Goal: Register for event/course

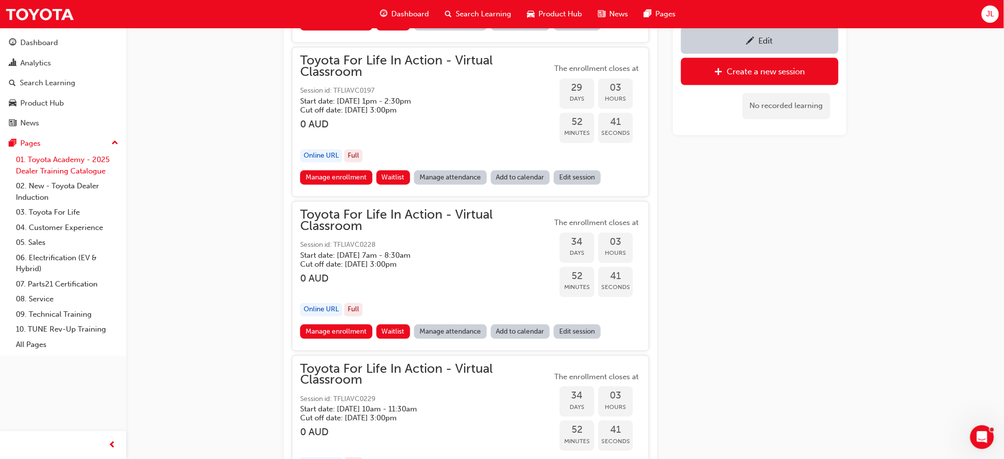
scroll to position [7456, 0]
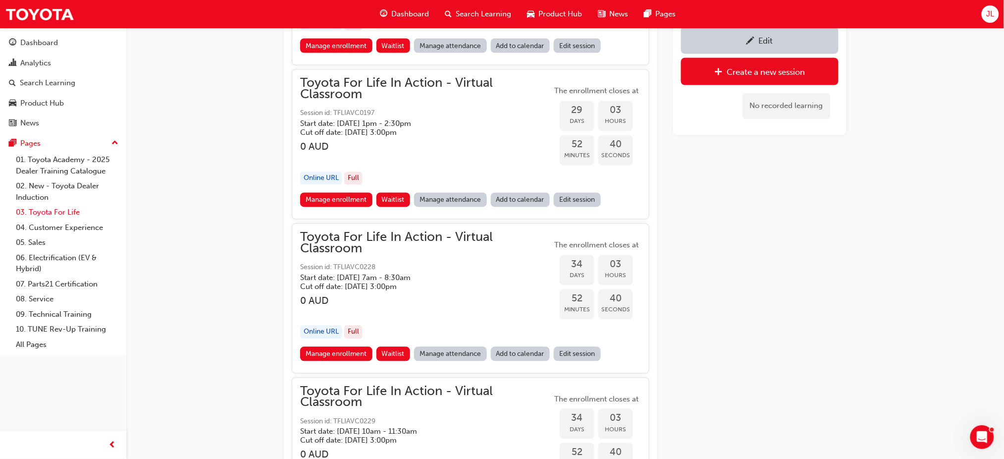
click at [58, 213] on link "03. Toyota For Life" at bounding box center [67, 212] width 110 height 15
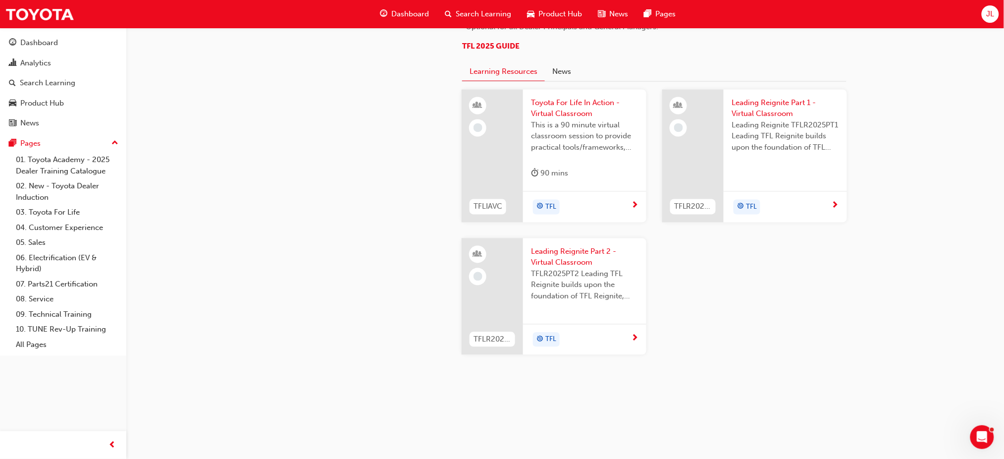
click at [571, 108] on span "Toyota For Life In Action - Virtual Classroom" at bounding box center [584, 109] width 107 height 22
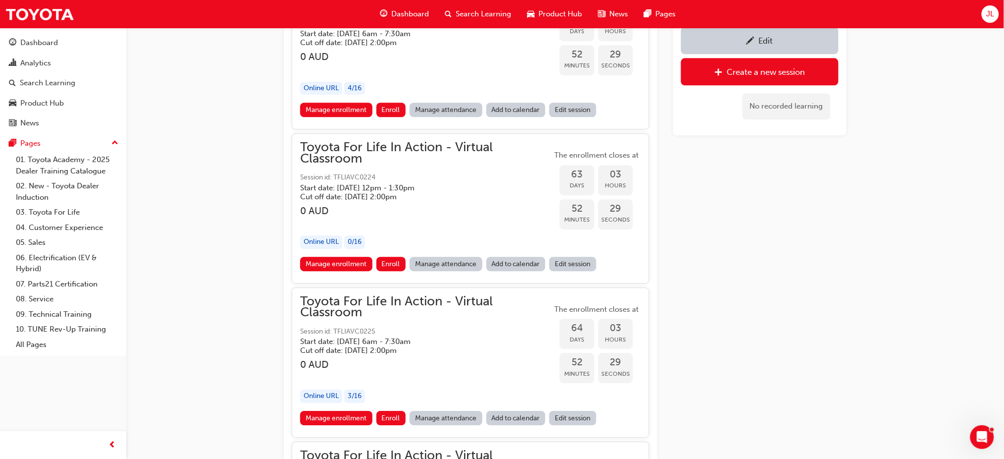
scroll to position [13264, 0]
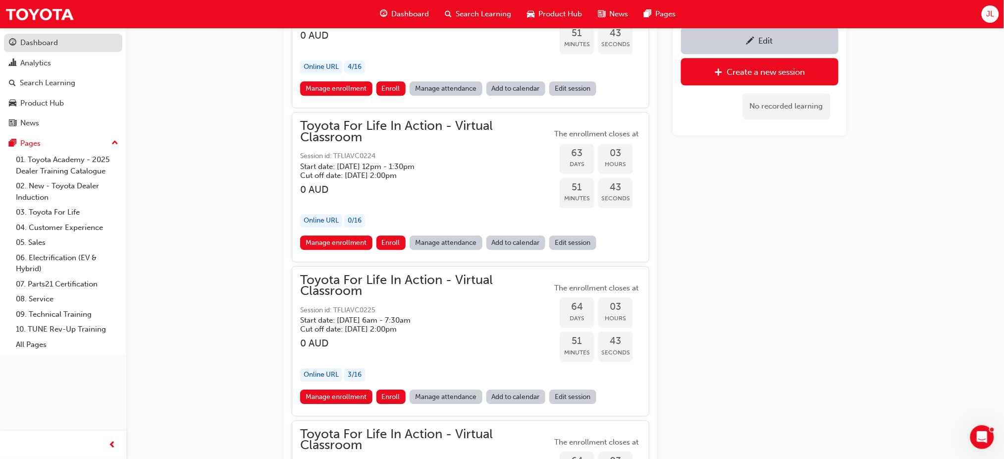
click at [42, 40] on div "Dashboard" at bounding box center [39, 42] width 38 height 11
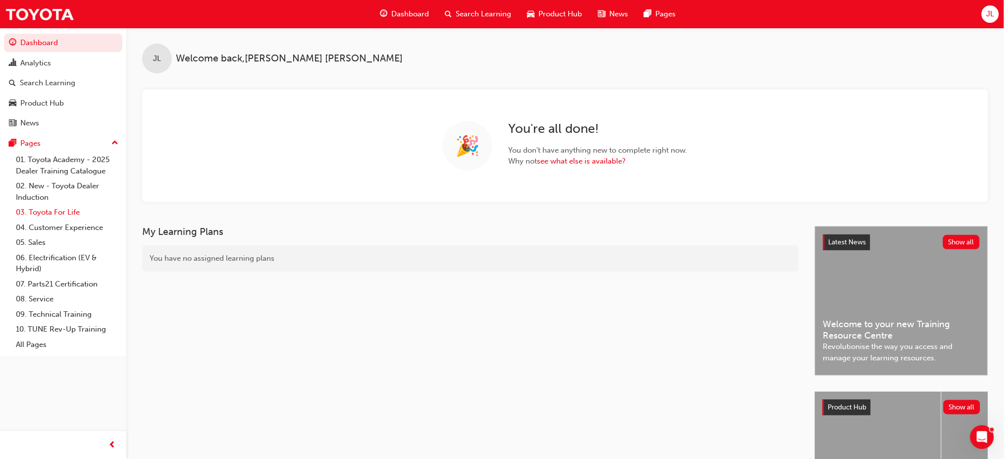
click at [58, 214] on link "03. Toyota For Life" at bounding box center [67, 212] width 110 height 15
click at [52, 211] on link "03. Toyota For Life" at bounding box center [67, 212] width 110 height 15
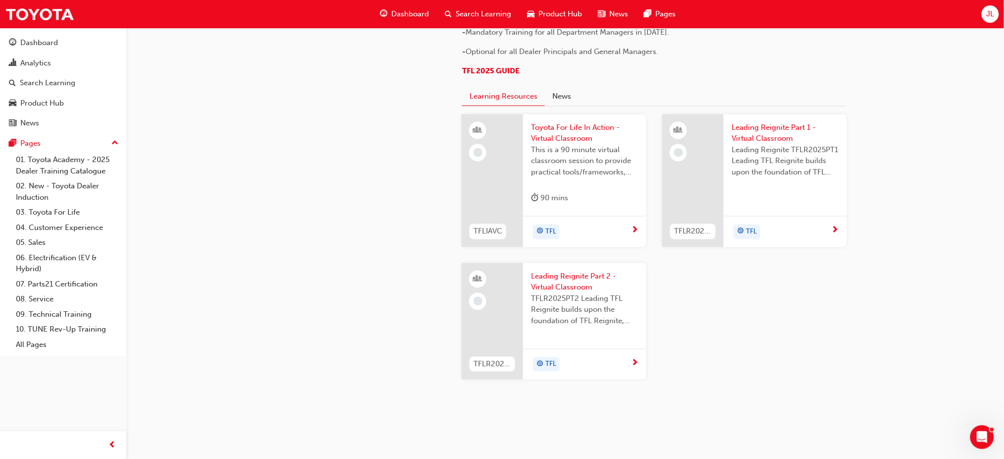
scroll to position [924, 0]
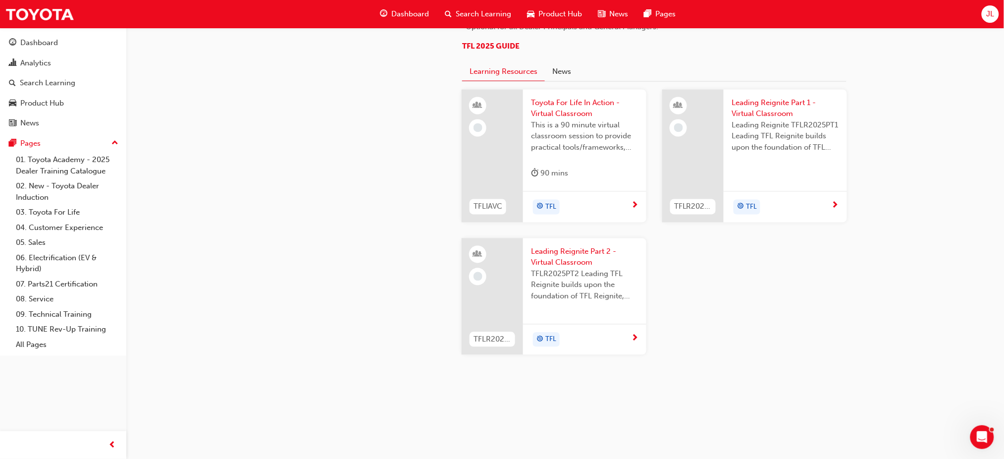
click at [561, 120] on span "Toyota For Life In Action - Virtual Classroom" at bounding box center [584, 109] width 107 height 22
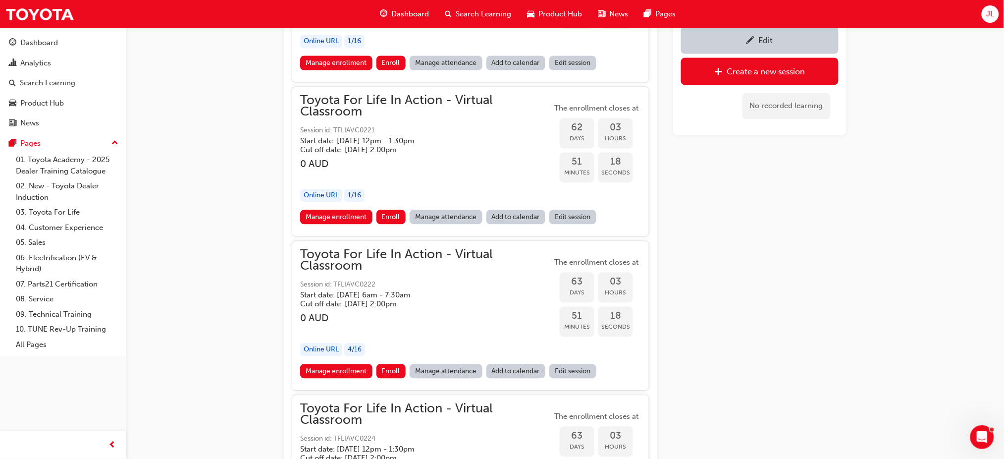
scroll to position [13047, 0]
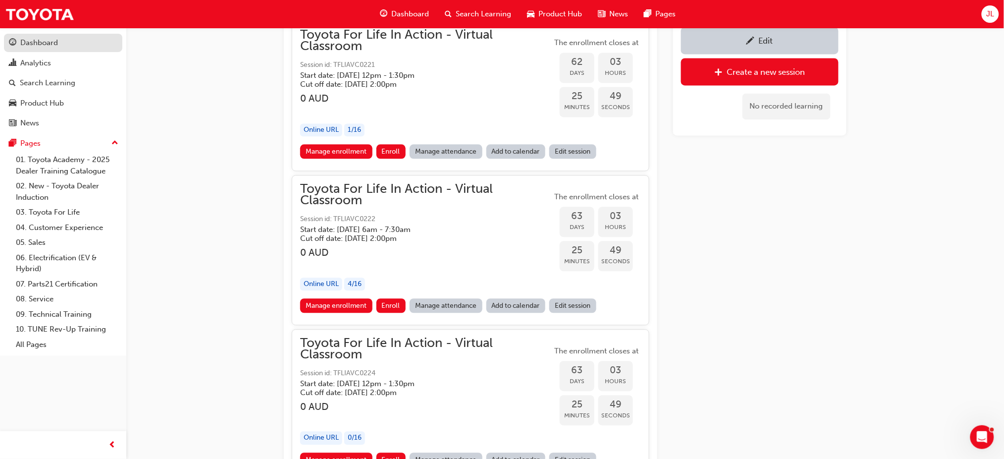
click at [46, 43] on div "Dashboard" at bounding box center [39, 42] width 38 height 11
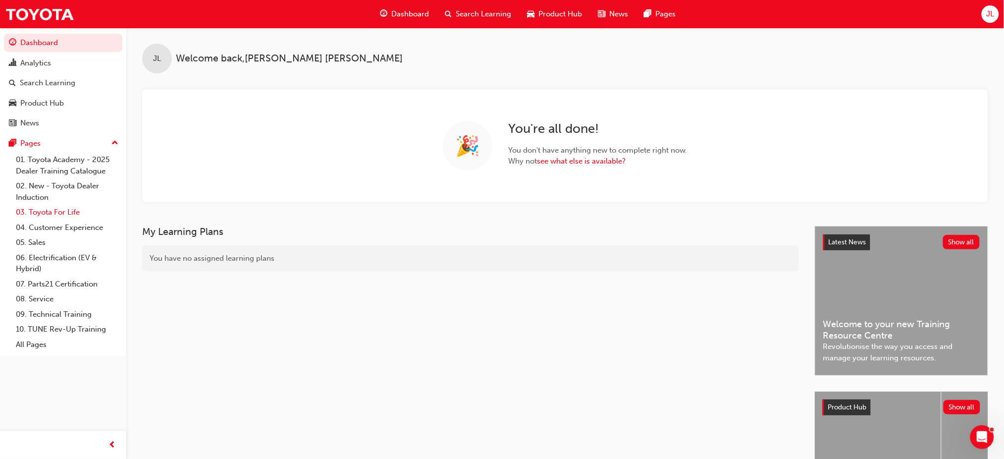
click at [56, 212] on link "03. Toyota For Life" at bounding box center [67, 212] width 110 height 15
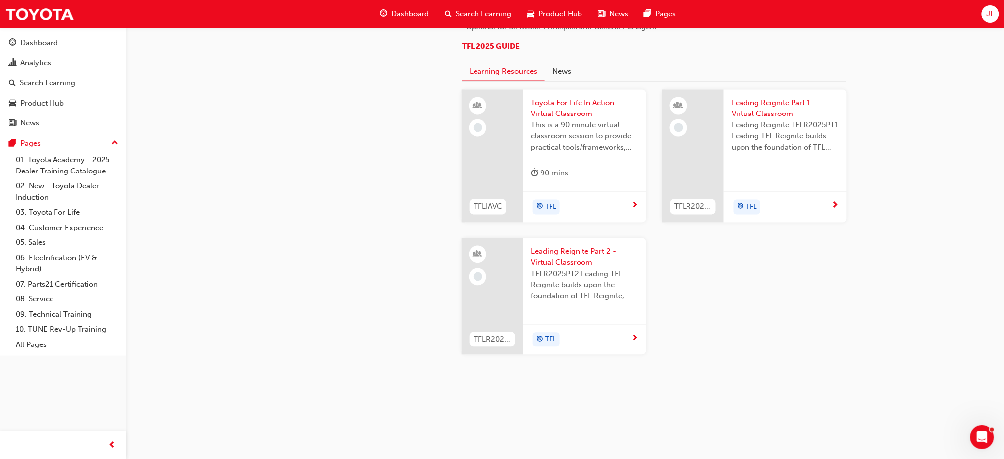
scroll to position [1045, 0]
click at [581, 112] on span "Toyota For Life In Action - Virtual Classroom" at bounding box center [584, 109] width 107 height 22
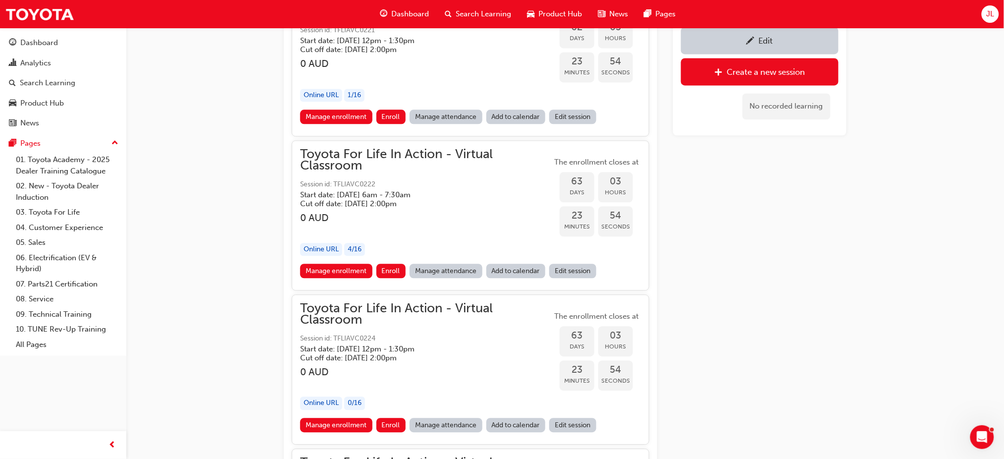
scroll to position [13065, 0]
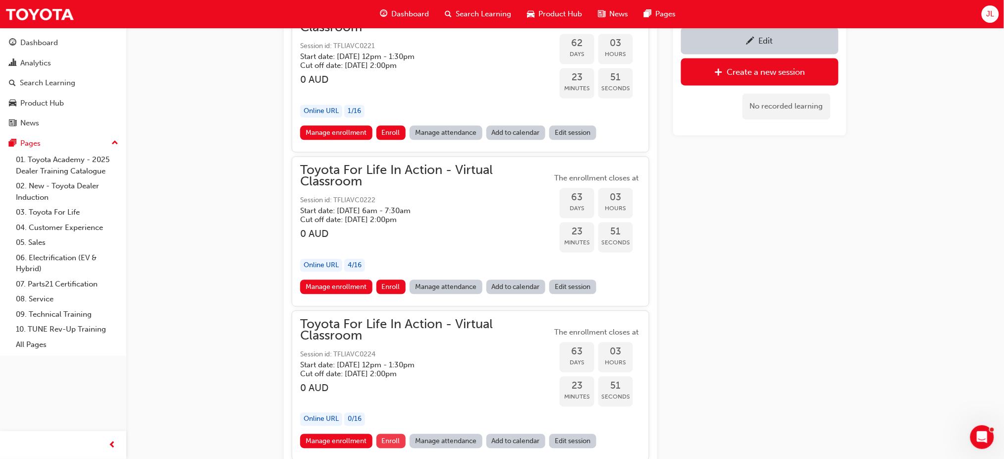
click at [382, 436] on span "Enroll" at bounding box center [391, 440] width 18 height 8
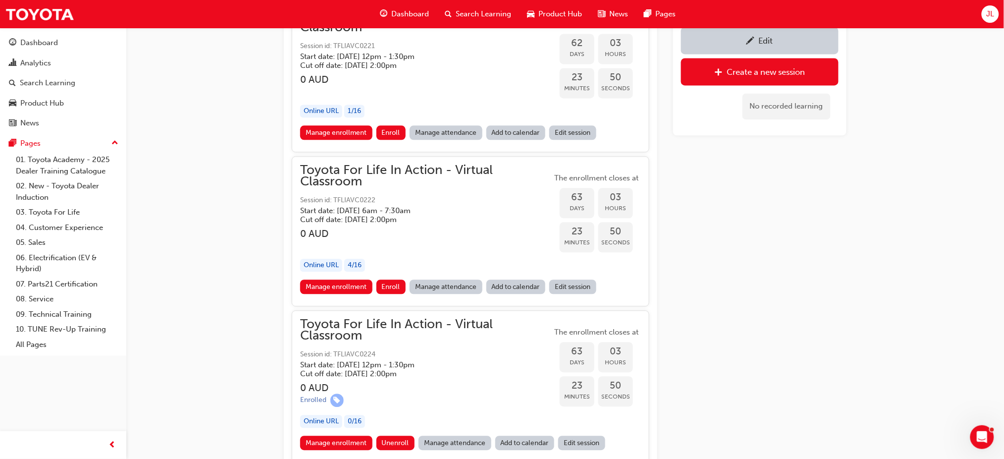
scroll to position [13108, 0]
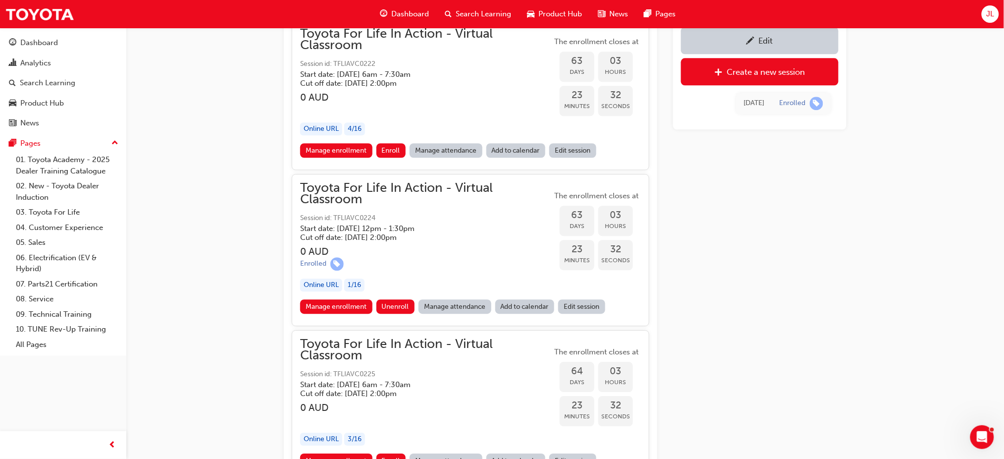
scroll to position [13181, 0]
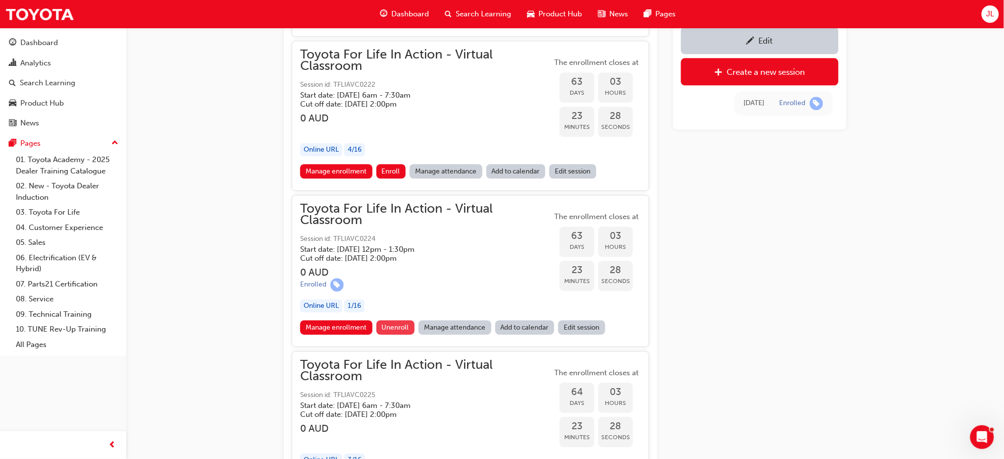
click at [394, 323] on span "Unenroll" at bounding box center [395, 327] width 27 height 8
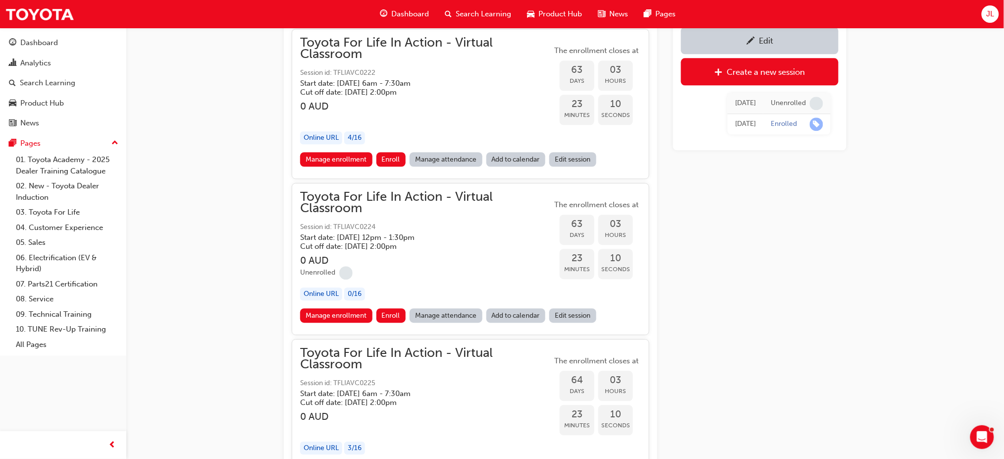
scroll to position [13115, 0]
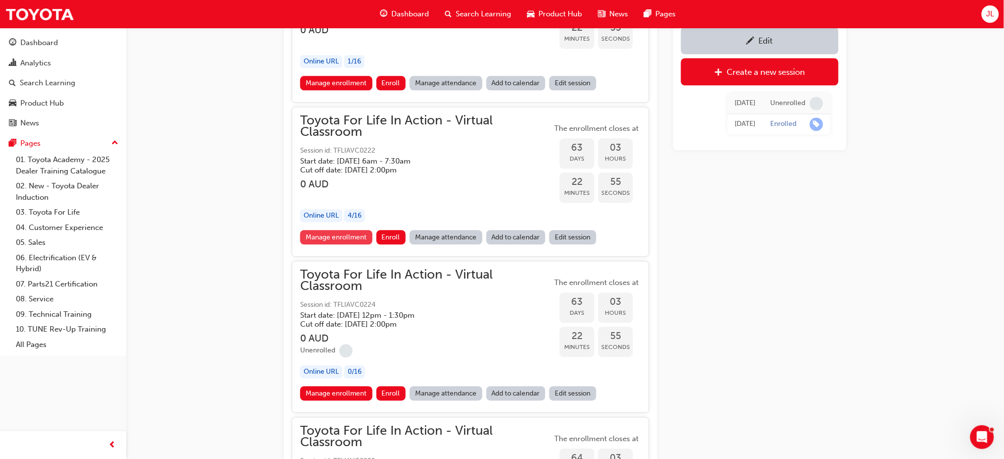
click at [347, 230] on link "Manage enrollment" at bounding box center [336, 237] width 72 height 14
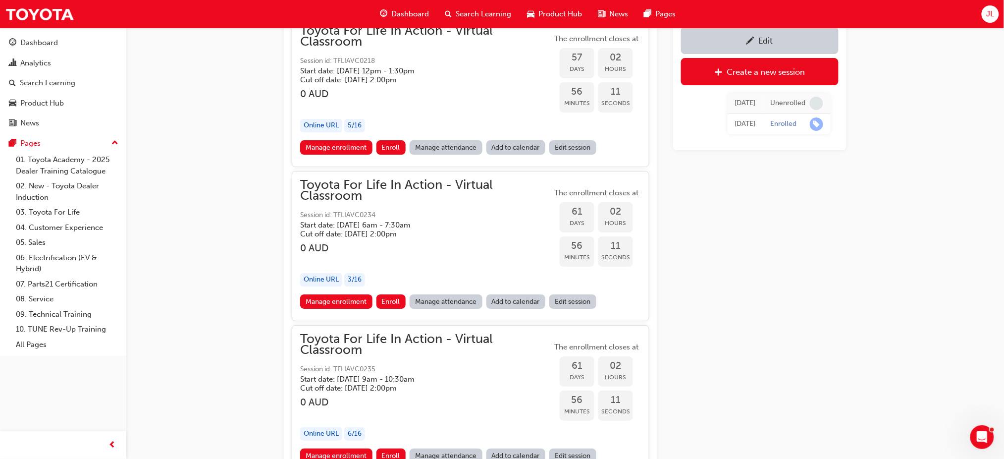
scroll to position [12125, 0]
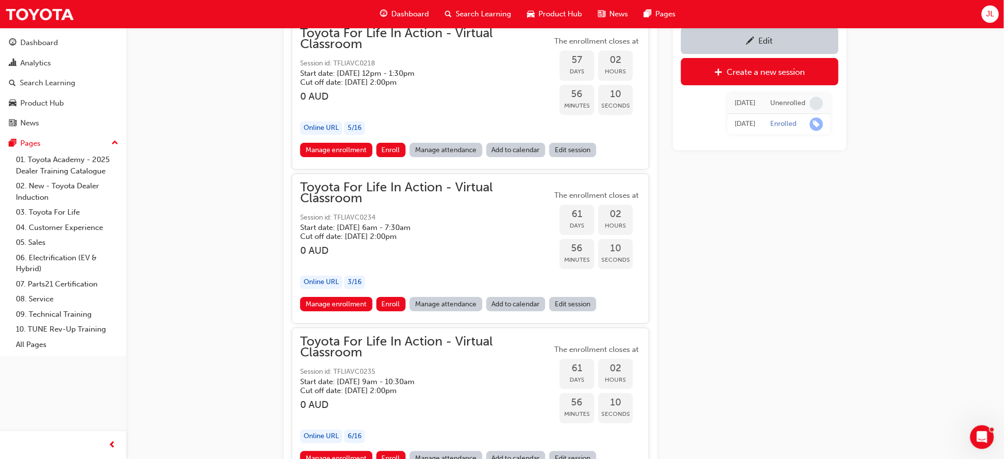
click at [988, 11] on span "JL" at bounding box center [990, 13] width 8 height 11
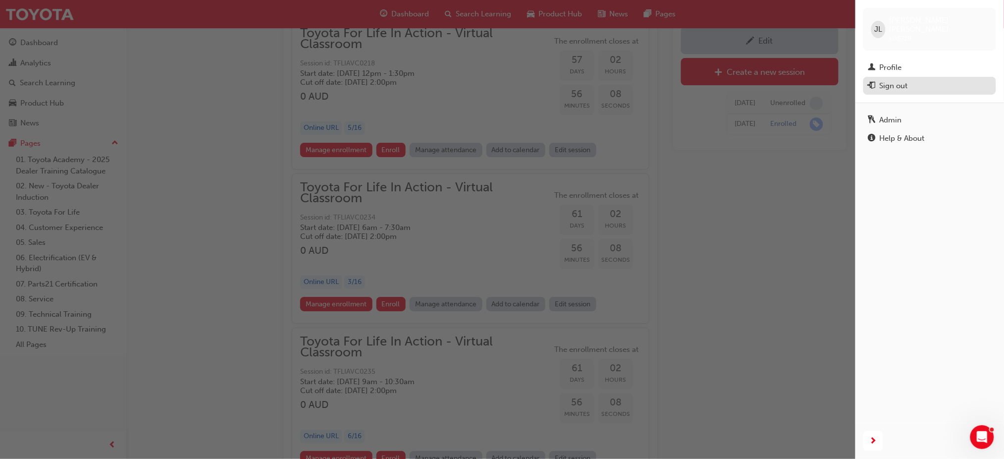
click at [896, 80] on div "Sign out" at bounding box center [893, 85] width 28 height 11
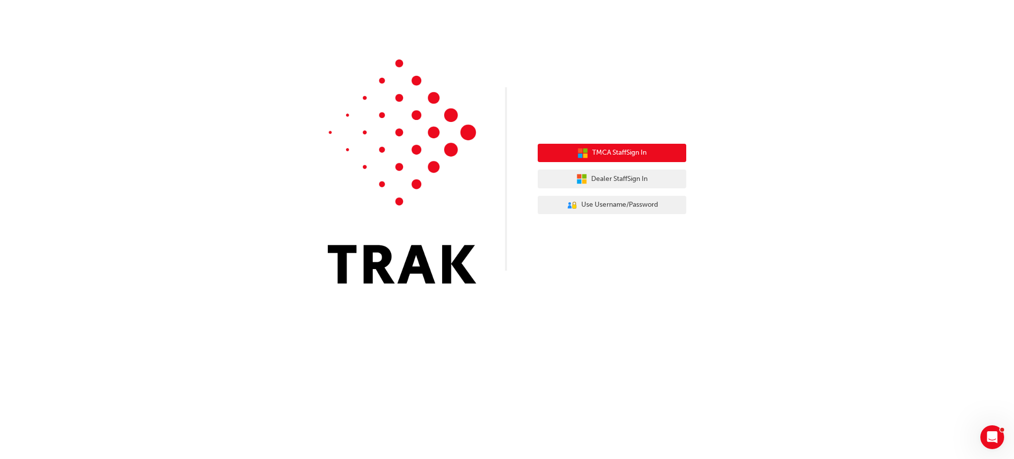
click at [635, 159] on button "TMCA Staff Sign In" at bounding box center [612, 153] width 149 height 19
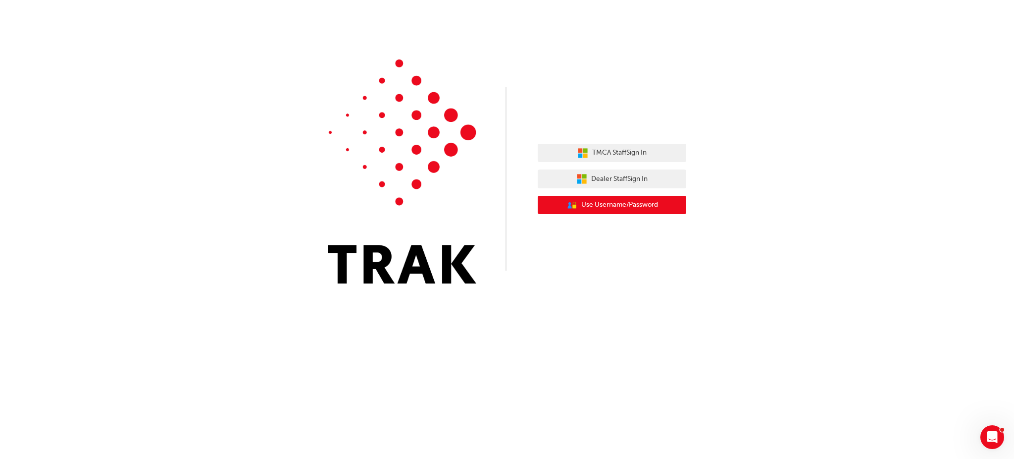
click at [600, 213] on button "User Authentication Icon - Blue Person, Gold Lock Use Username/Password" at bounding box center [612, 205] width 149 height 19
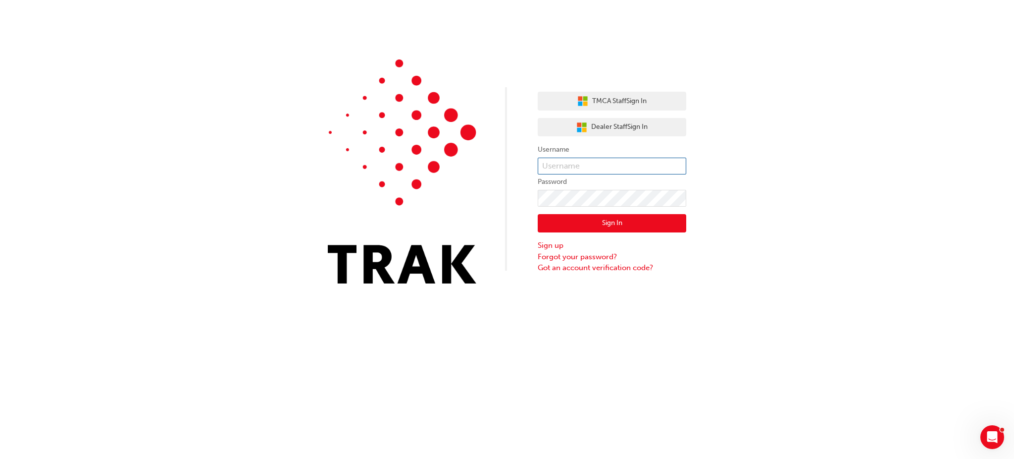
type input "K05718"
click at [585, 218] on button "Sign In" at bounding box center [612, 223] width 149 height 19
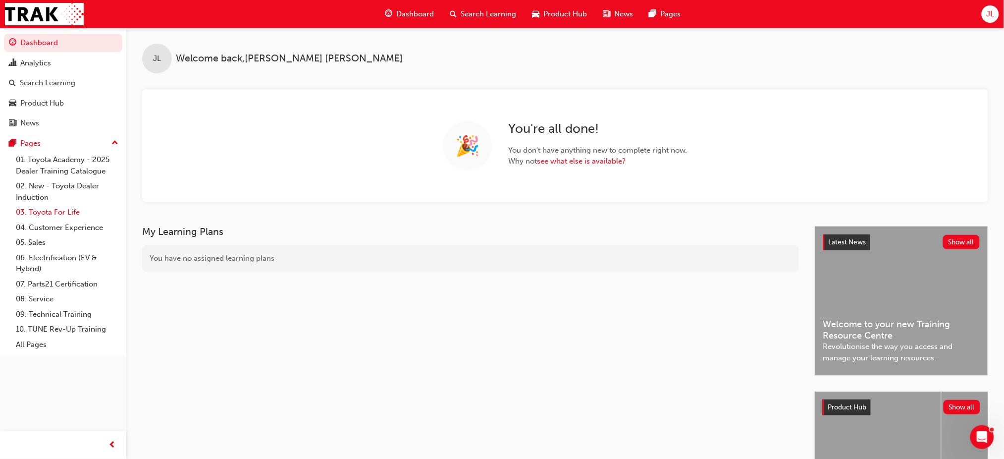
click at [67, 210] on link "03. Toyota For Life" at bounding box center [67, 212] width 110 height 15
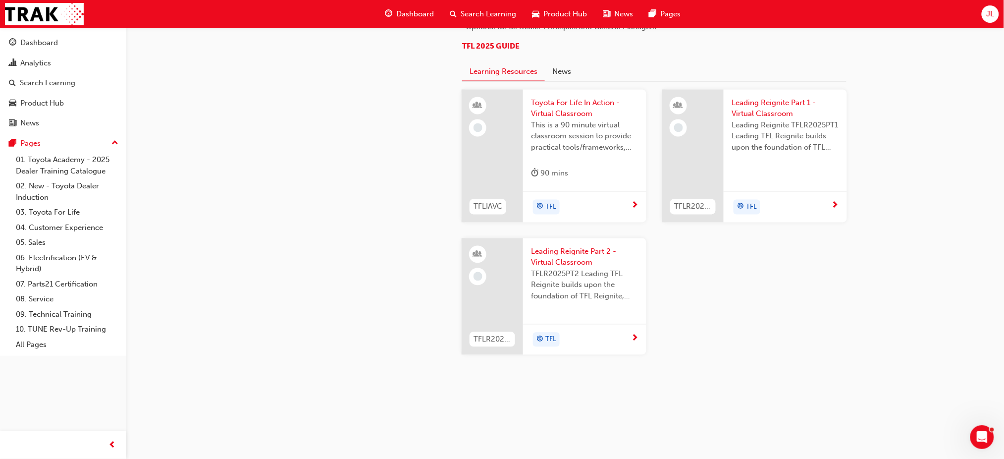
scroll to position [924, 0]
click at [571, 120] on span "Toyota For Life In Action - Virtual Classroom" at bounding box center [584, 109] width 107 height 22
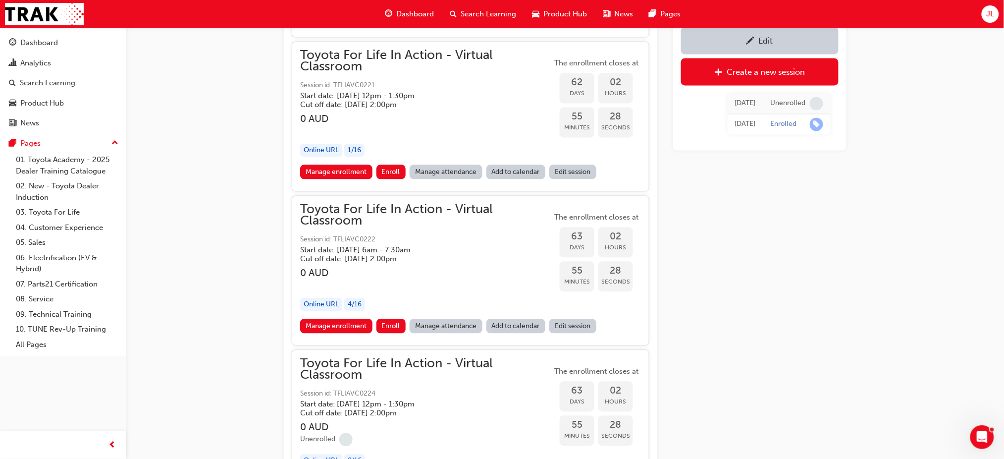
scroll to position [13049, 0]
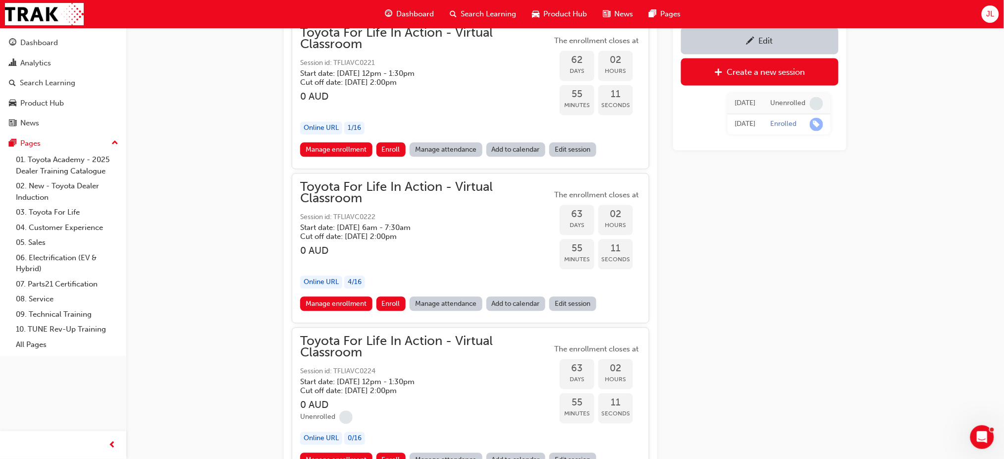
click at [391, 335] on span "Toyota For Life In Action - Virtual Classroom" at bounding box center [426, 346] width 252 height 22
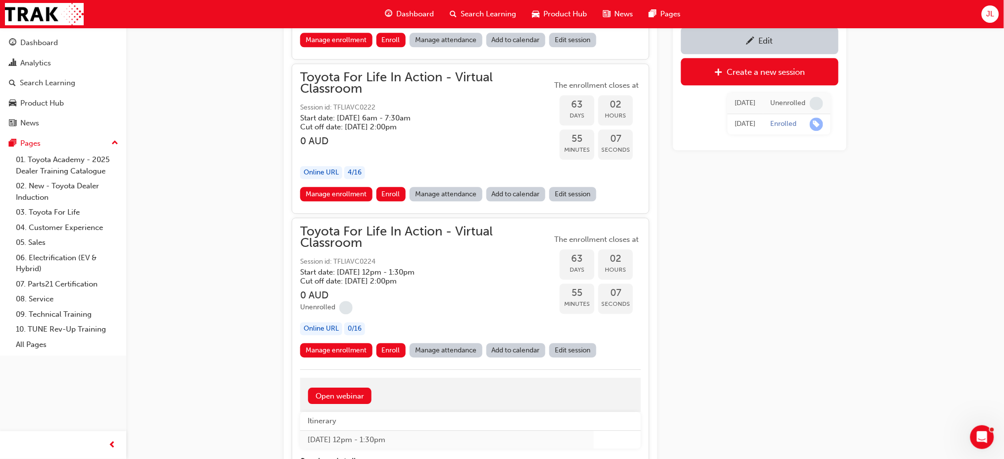
scroll to position [13181, 0]
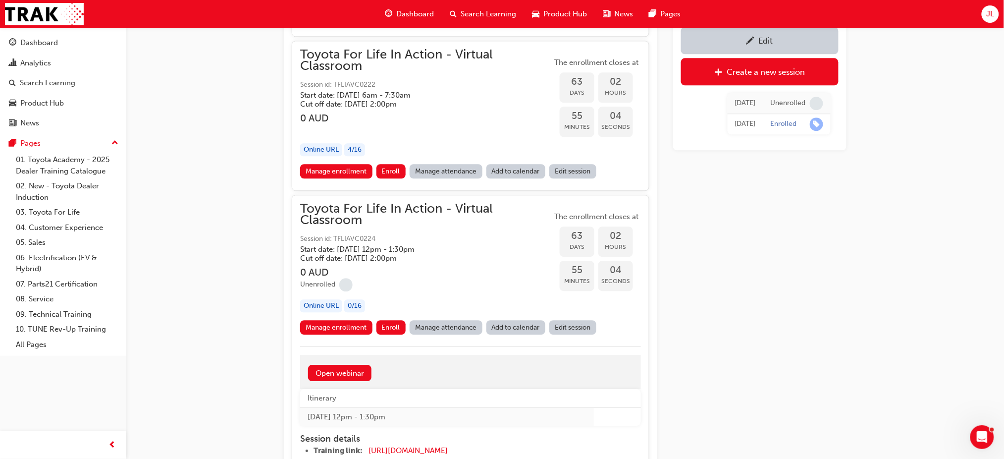
click at [330, 203] on span "Toyota For Life In Action - Virtual Classroom" at bounding box center [426, 214] width 252 height 22
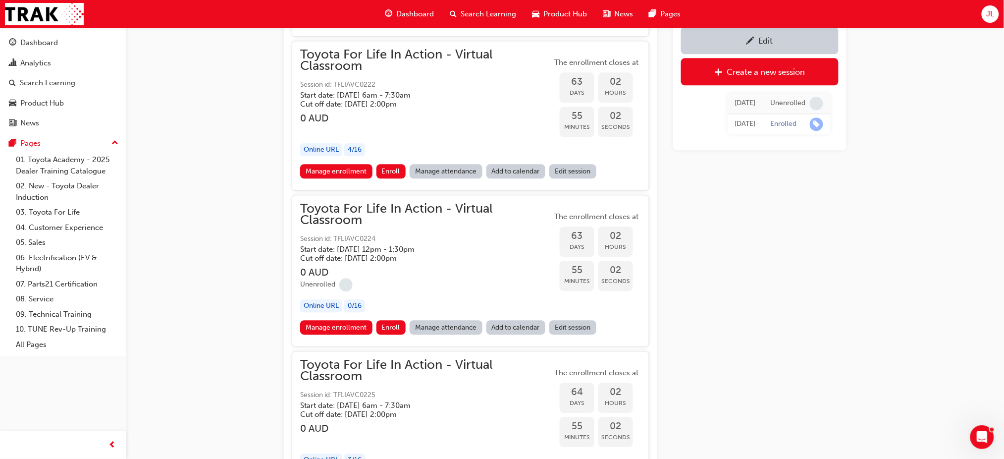
click at [335, 203] on span "Toyota For Life In Action - Virtual Classroom" at bounding box center [426, 214] width 252 height 22
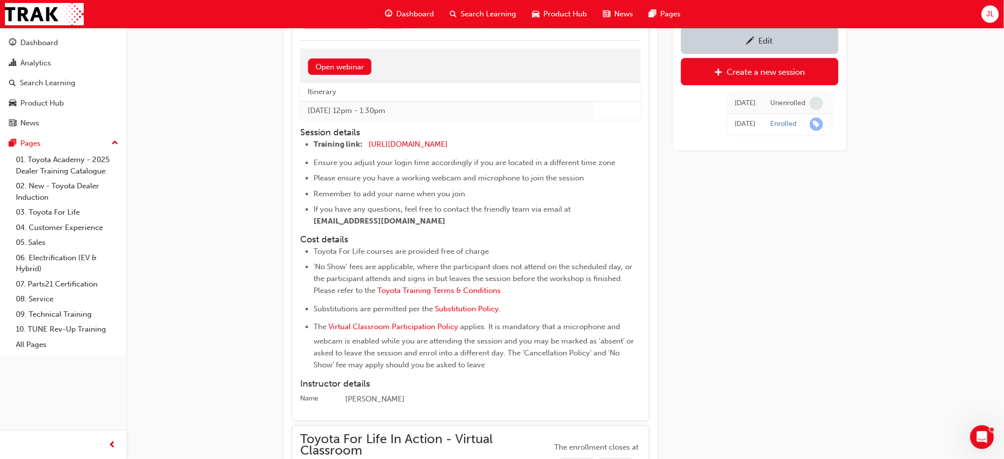
scroll to position [13445, 0]
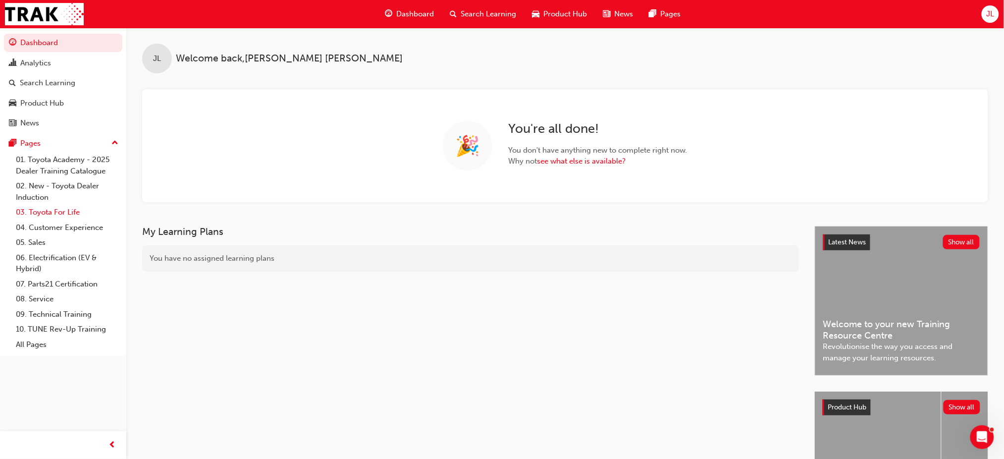
click at [65, 211] on link "03. Toyota For Life" at bounding box center [67, 212] width 110 height 15
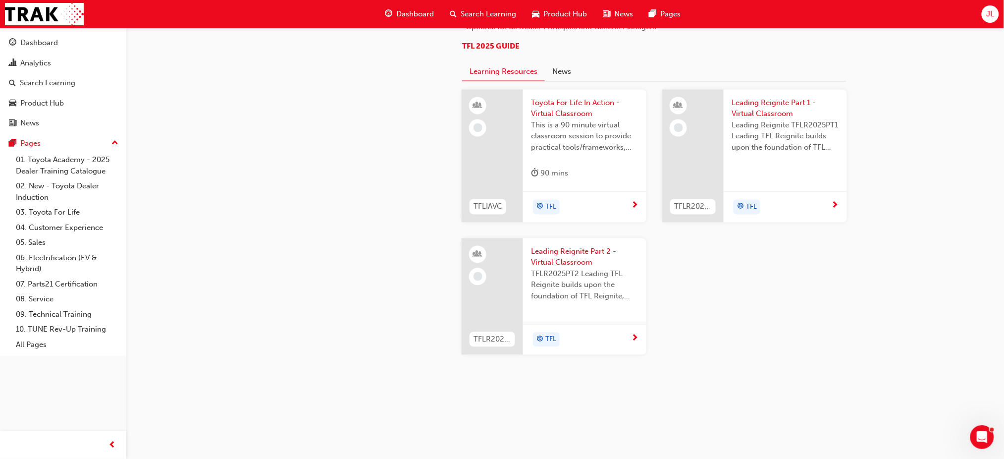
click at [573, 120] on span "Toyota For Life In Action - Virtual Classroom" at bounding box center [584, 109] width 107 height 22
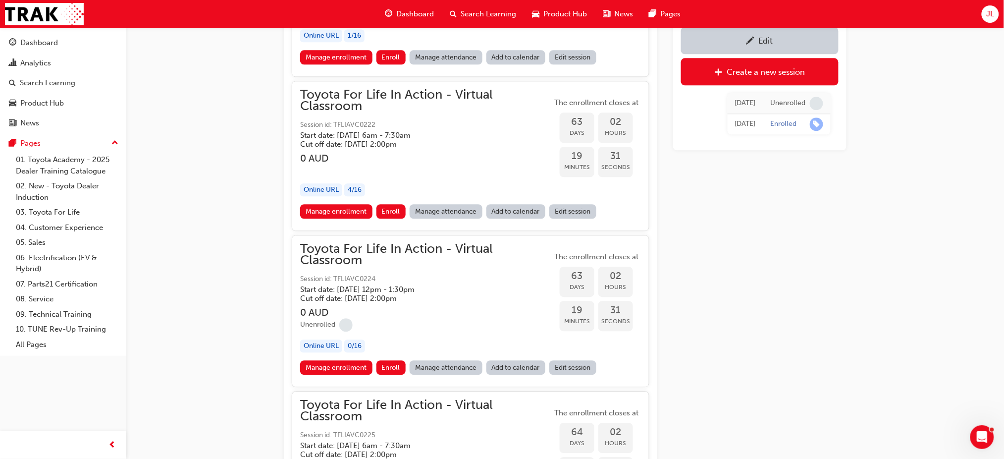
scroll to position [13115, 0]
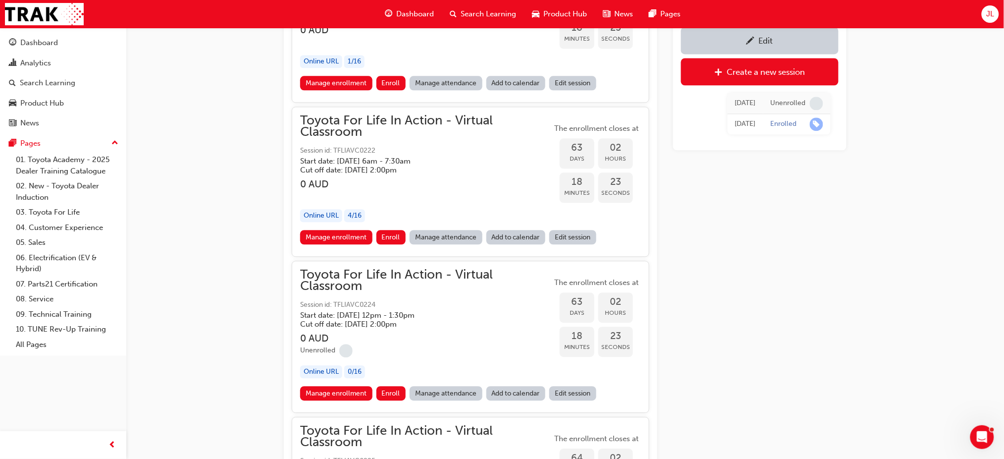
click at [448, 386] on link "Manage attendance" at bounding box center [446, 393] width 73 height 14
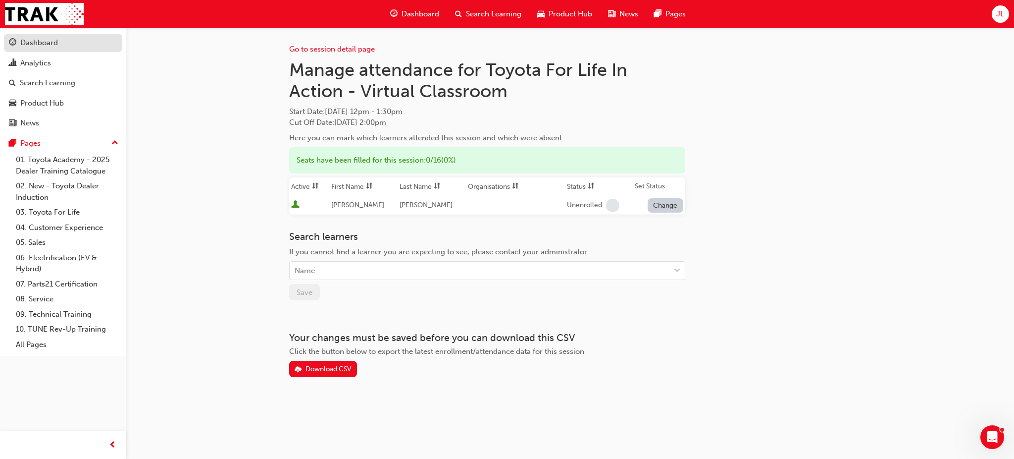
click at [32, 37] on div "Dashboard" at bounding box center [39, 42] width 38 height 11
